Goal: Check status: Check status

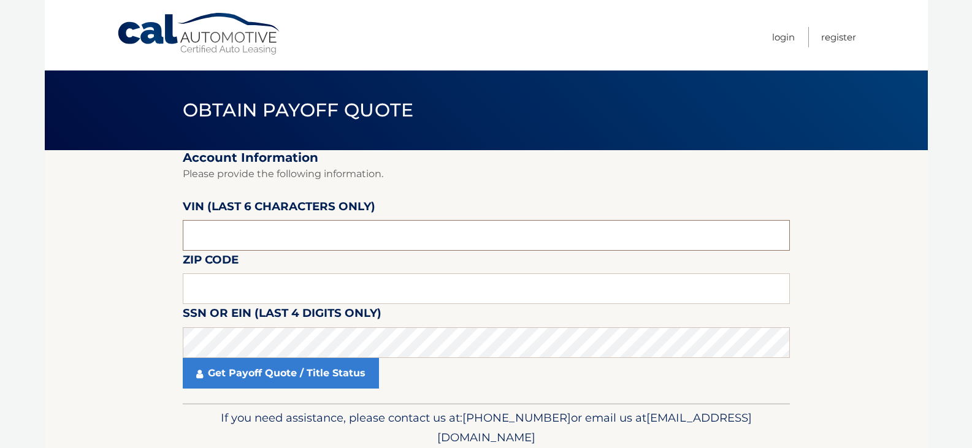
click at [277, 236] on input "text" at bounding box center [486, 235] width 607 height 31
type input "712879"
click at [264, 285] on input "text" at bounding box center [486, 289] width 607 height 31
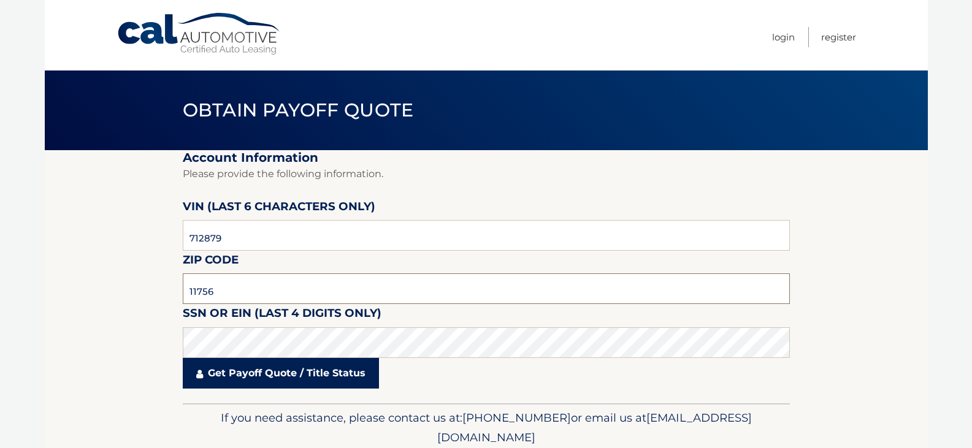
type input "11756"
click at [269, 374] on link "Get Payoff Quote / Title Status" at bounding box center [281, 373] width 196 height 31
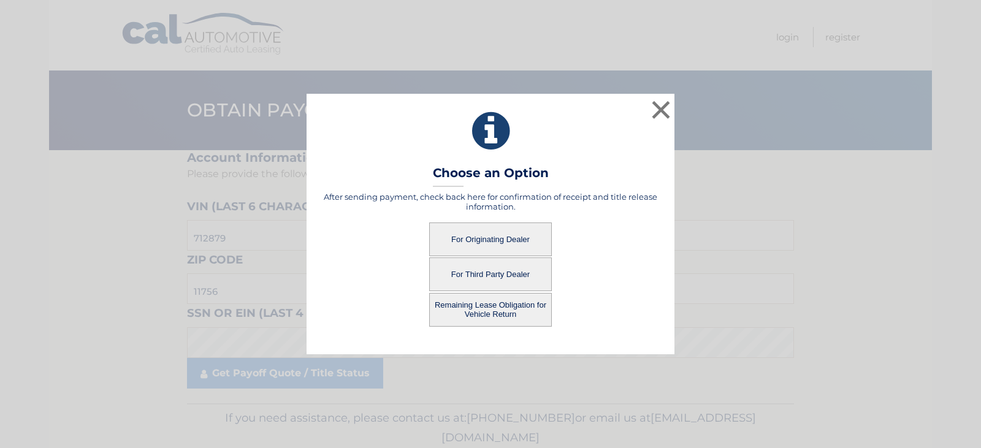
click at [499, 237] on button "For Originating Dealer" at bounding box center [490, 240] width 123 height 34
click at [483, 238] on button "For Originating Dealer" at bounding box center [490, 240] width 123 height 34
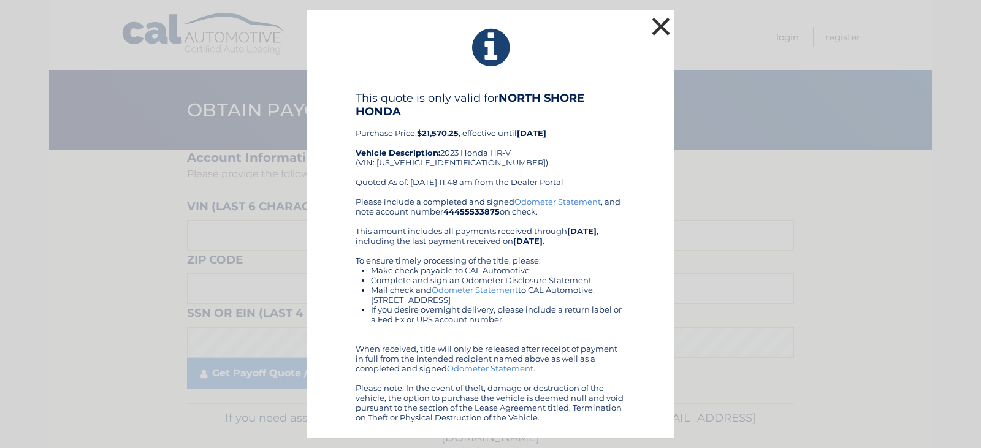
click at [662, 25] on button "×" at bounding box center [661, 26] width 25 height 25
